Goal: Find specific page/section: Find specific page/section

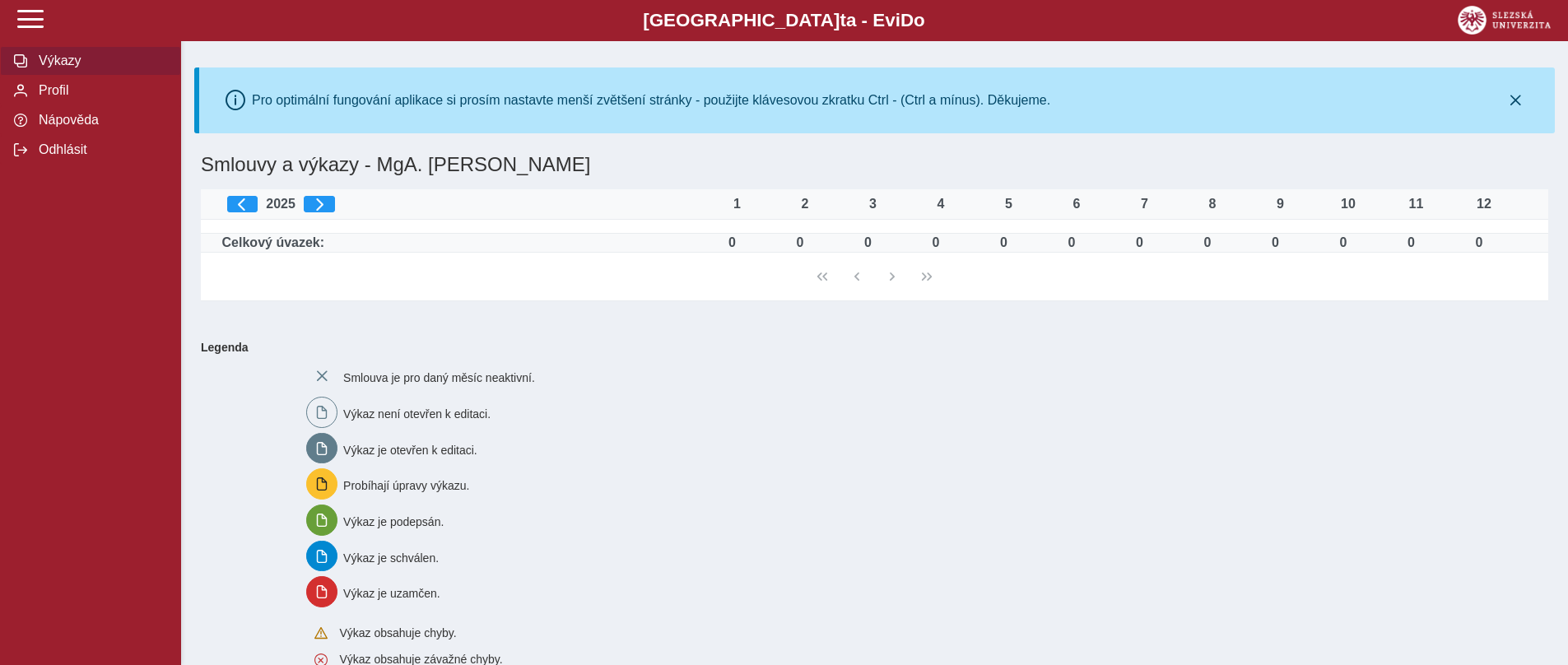
click at [90, 71] on button "Výkazy" at bounding box center [90, 61] width 181 height 30
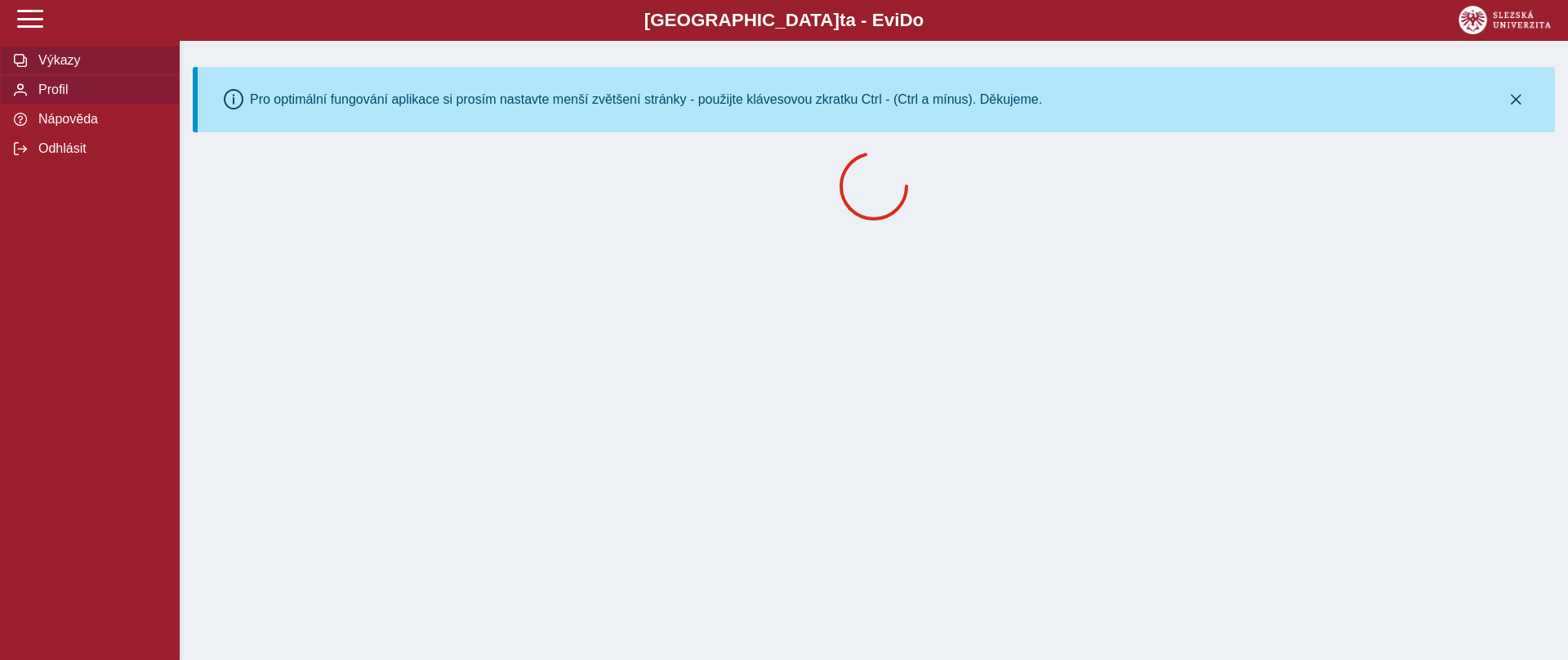
click at [64, 90] on span "Profil" at bounding box center [99, 89] width 132 height 15
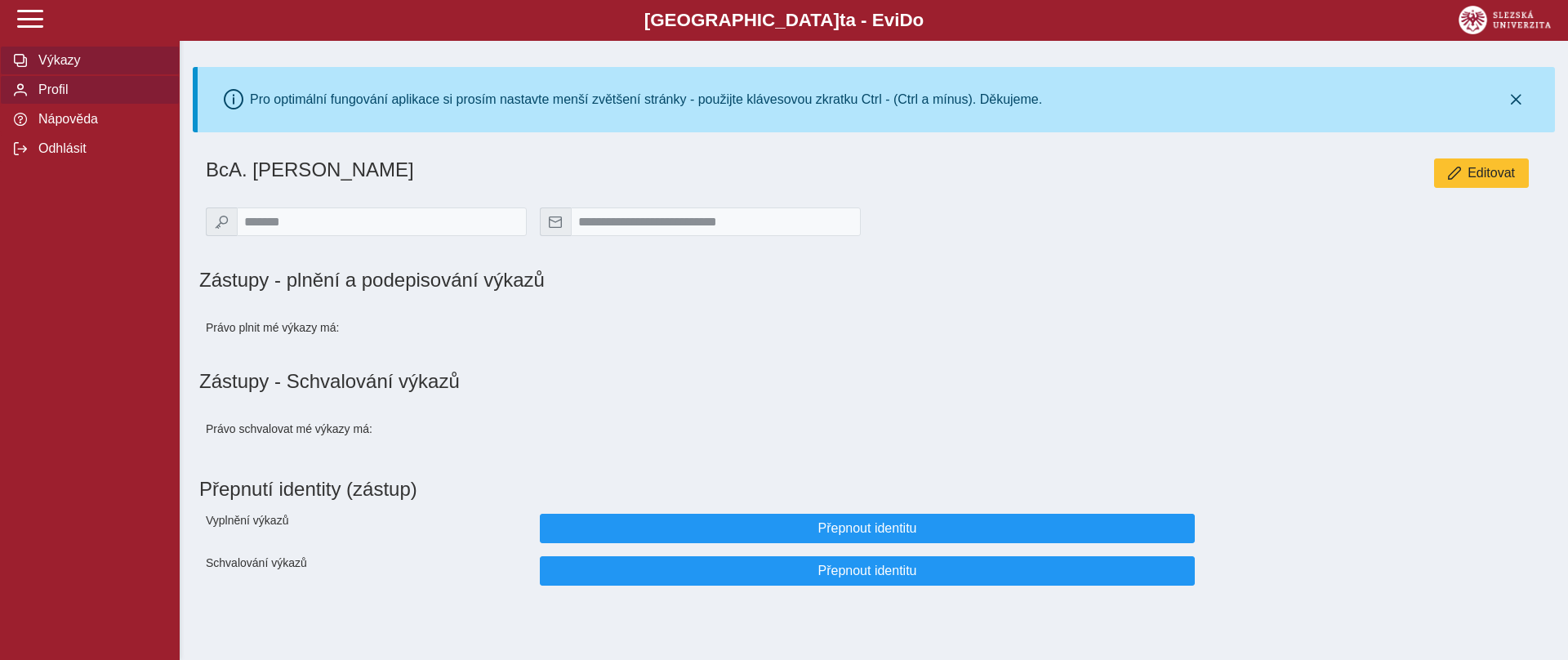
click at [65, 67] on span "Výkazy" at bounding box center [99, 61] width 132 height 15
